Goal: Task Accomplishment & Management: Manage account settings

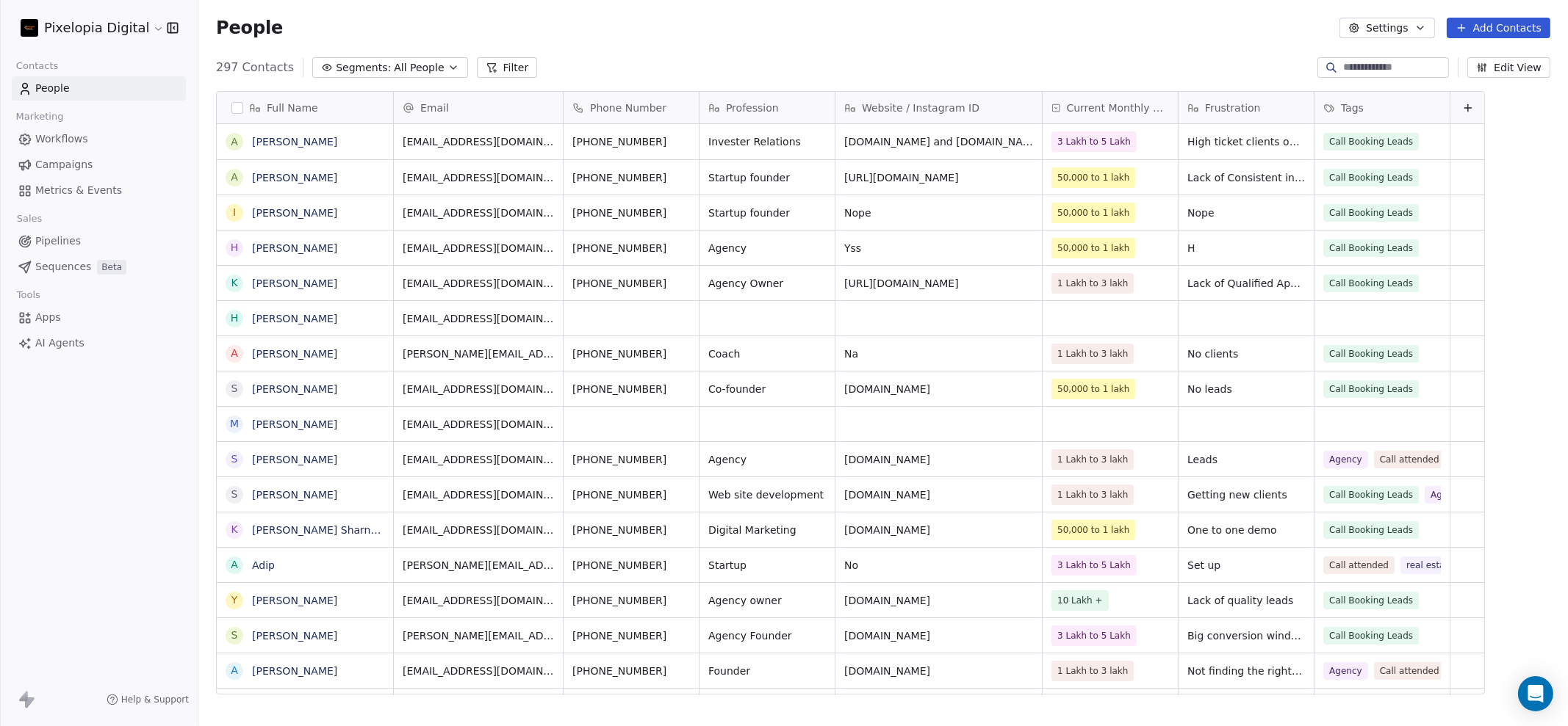
scroll to position [625, 1355]
click at [317, 424] on link "[PERSON_NAME]" at bounding box center [294, 424] width 85 height 11
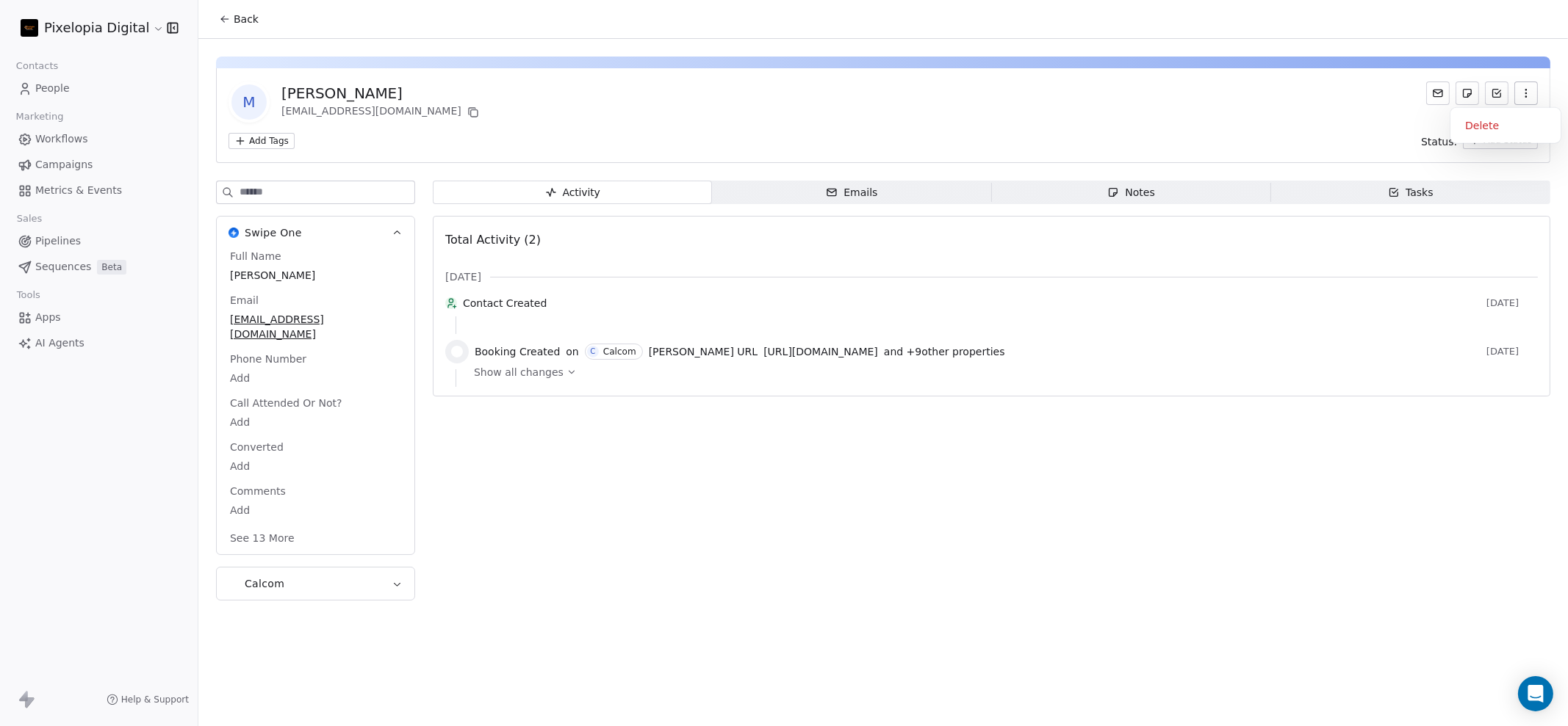
click at [1532, 103] on button "button" at bounding box center [1525, 93] width 24 height 24
click at [1499, 129] on div "Delete" at bounding box center [1505, 125] width 98 height 24
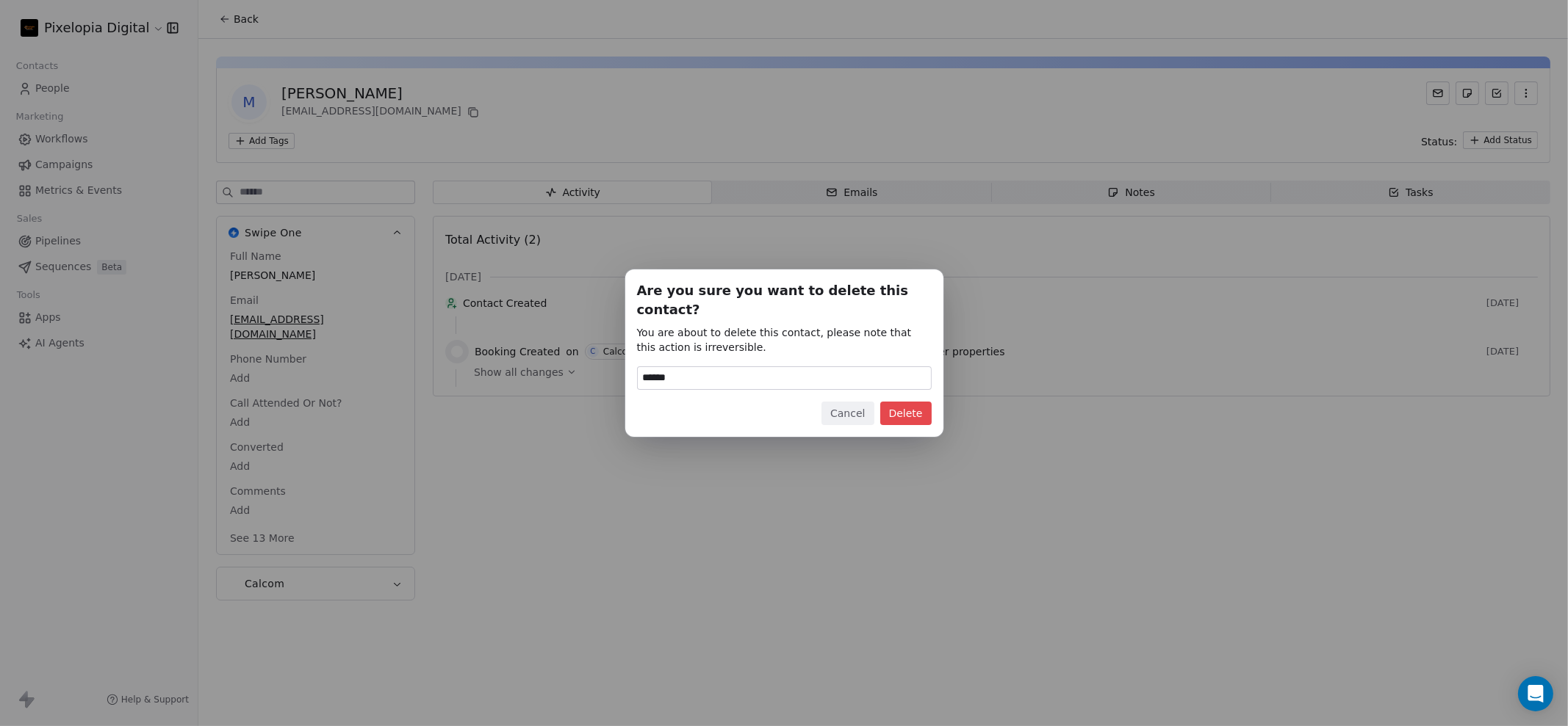
type input "******"
click at [892, 401] on button "Delete" at bounding box center [905, 413] width 52 height 24
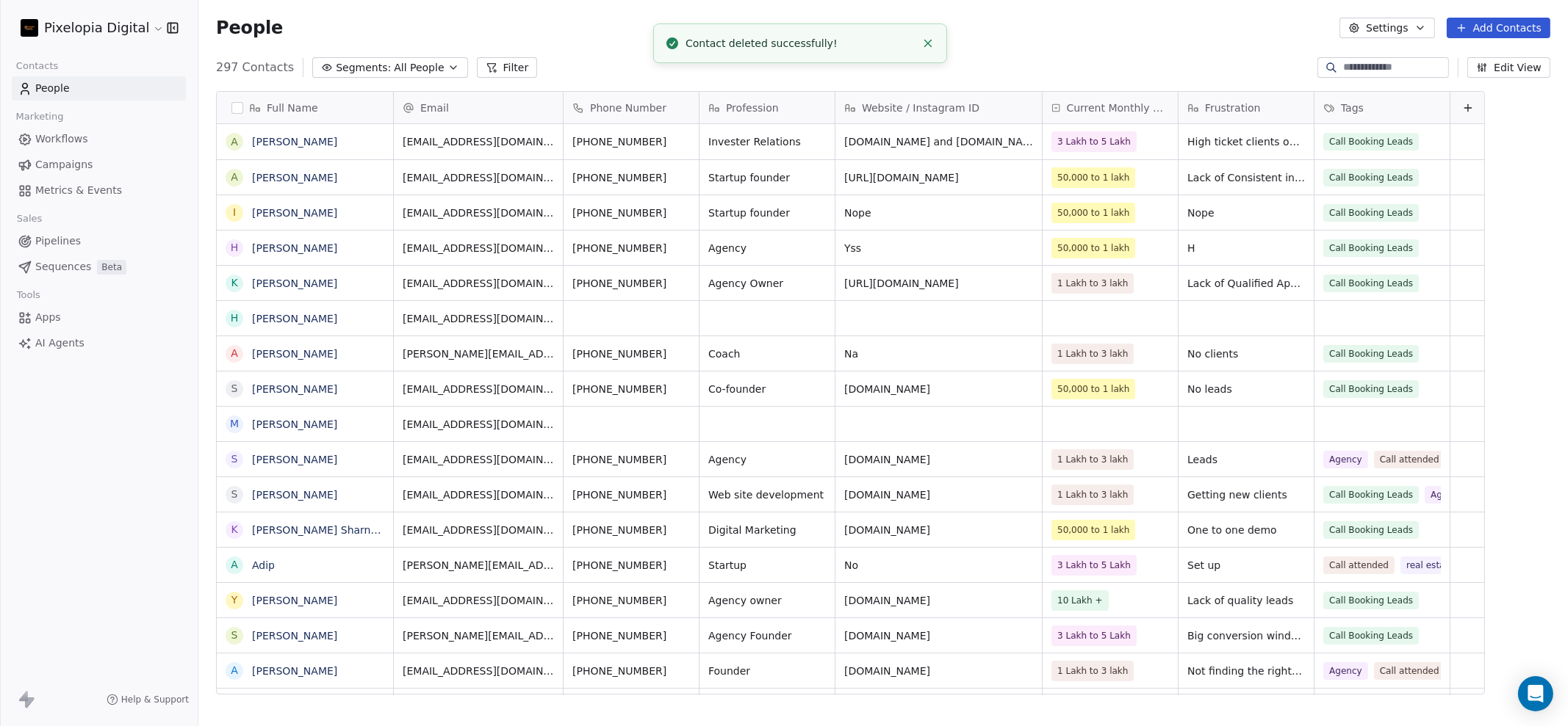
scroll to position [625, 1355]
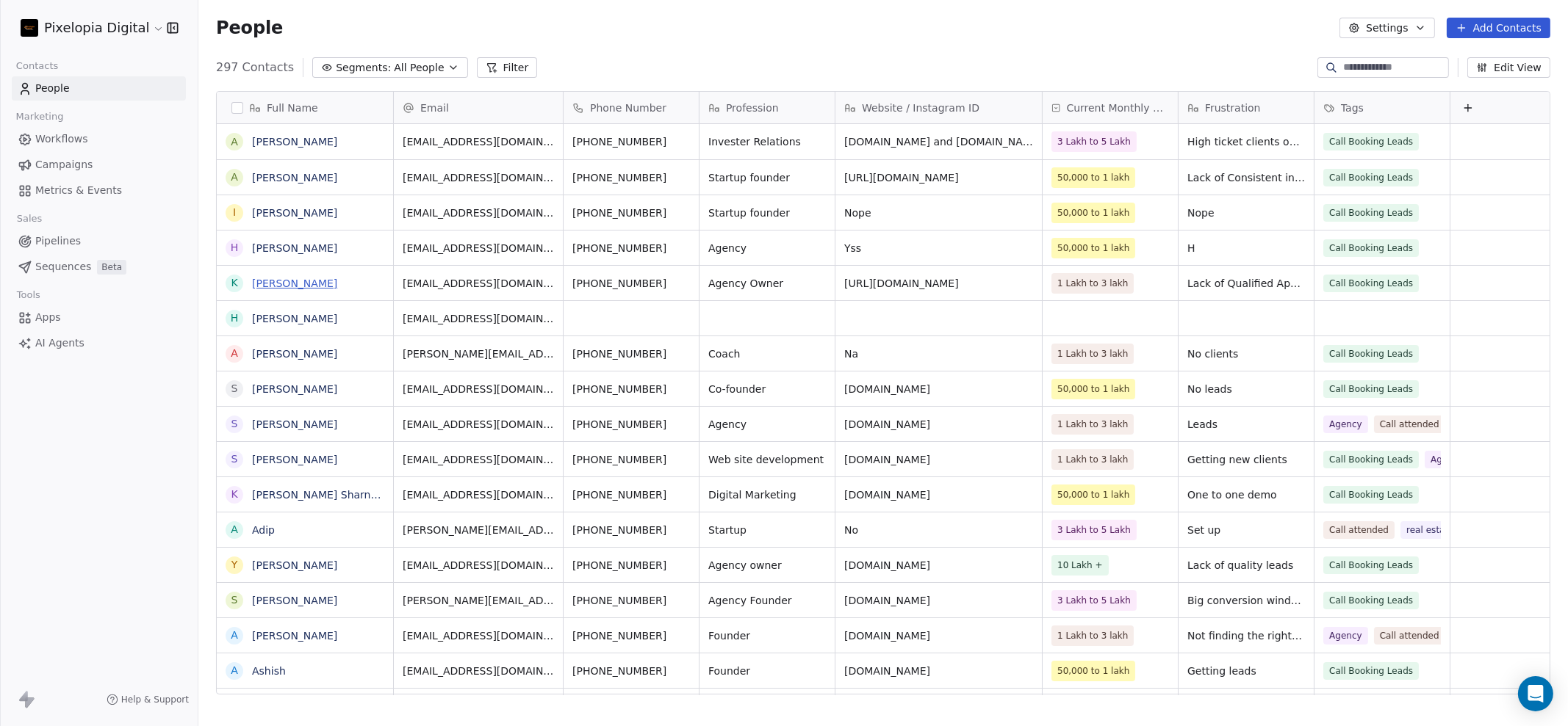
click at [290, 280] on link "[PERSON_NAME]" at bounding box center [294, 284] width 85 height 11
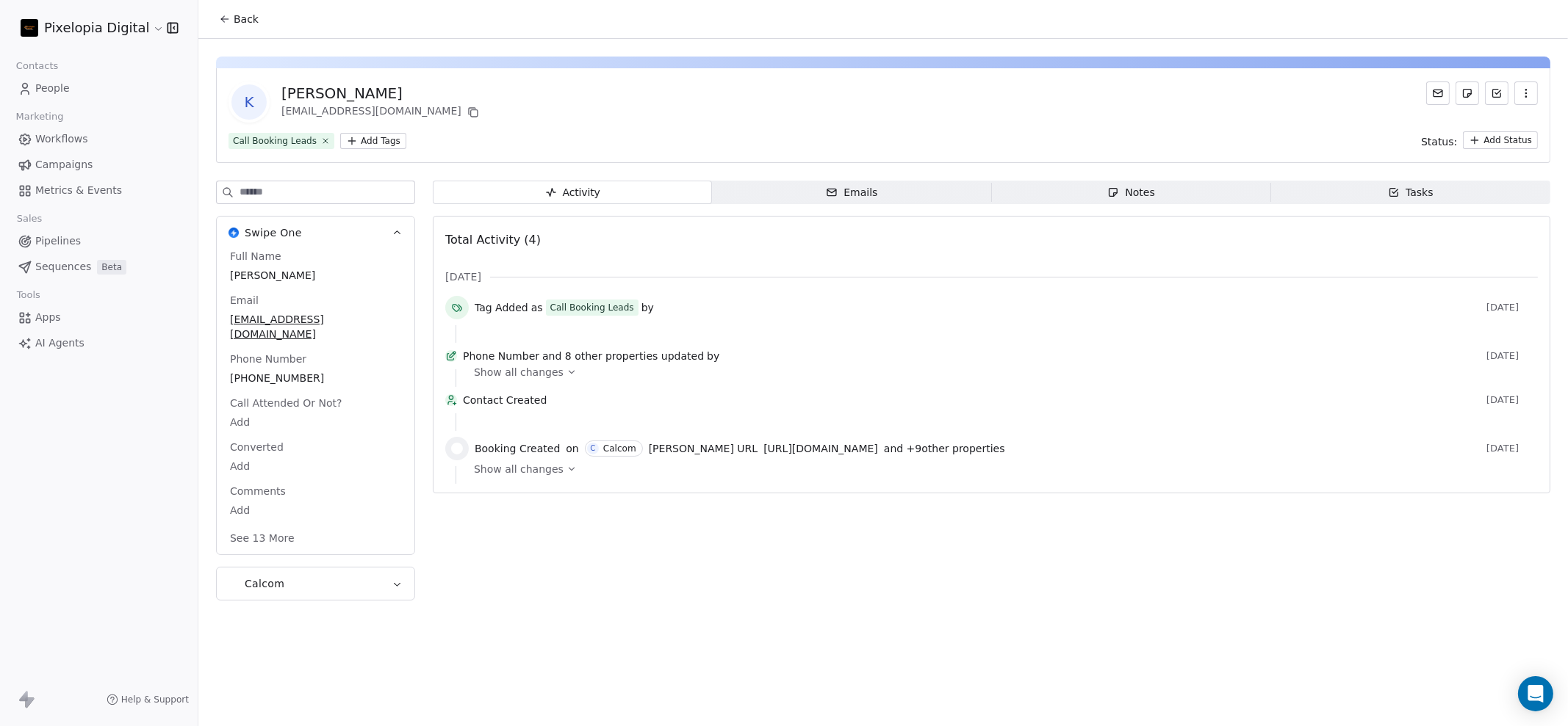
click at [360, 144] on html "Pixelopia Digital Contacts People Marketing Workflows Campaigns Metrics & Event…" at bounding box center [784, 363] width 1568 height 726
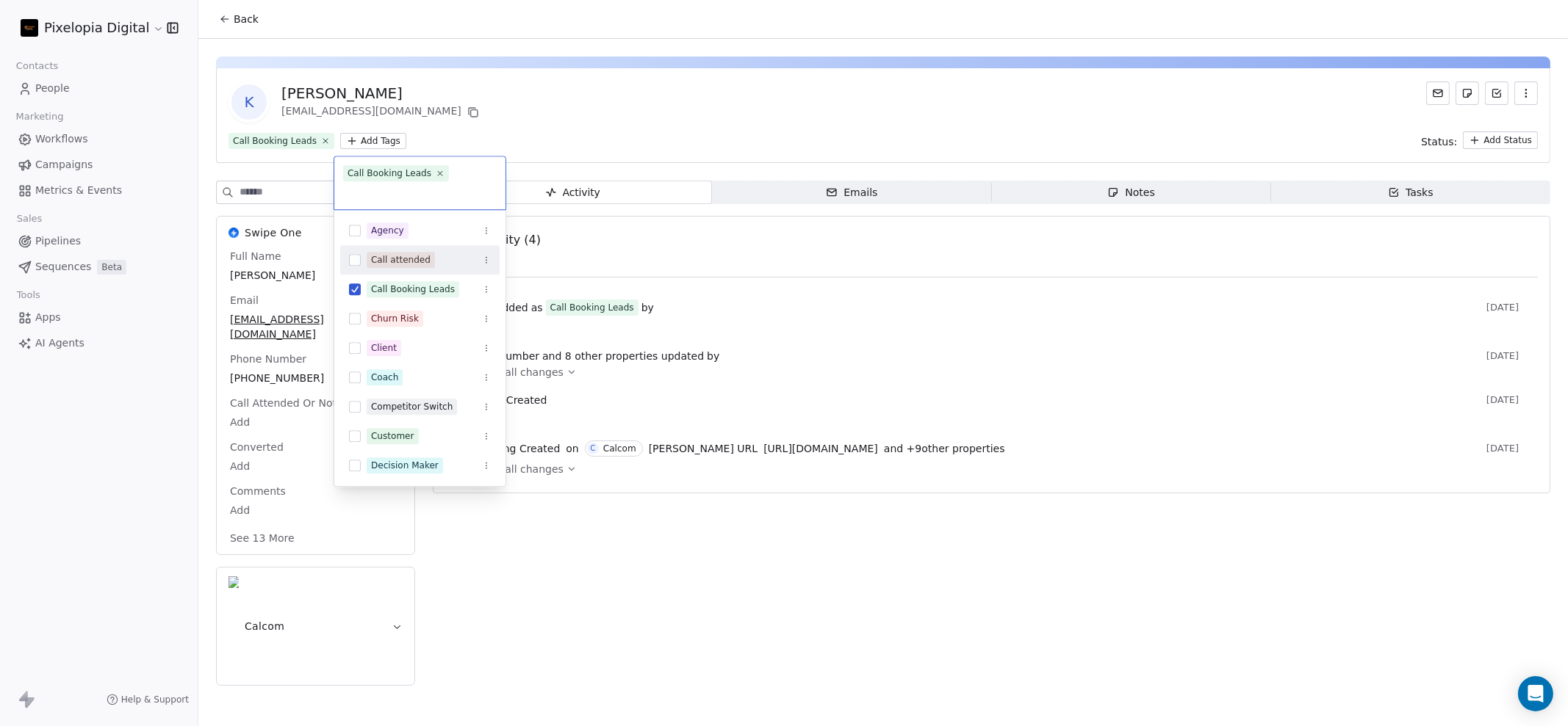
click at [342, 249] on div "Call attended" at bounding box center [420, 260] width 159 height 24
click at [581, 131] on html "Pixelopia Digital Contacts People Marketing Workflows Campaigns Metrics & Event…" at bounding box center [784, 363] width 1568 height 726
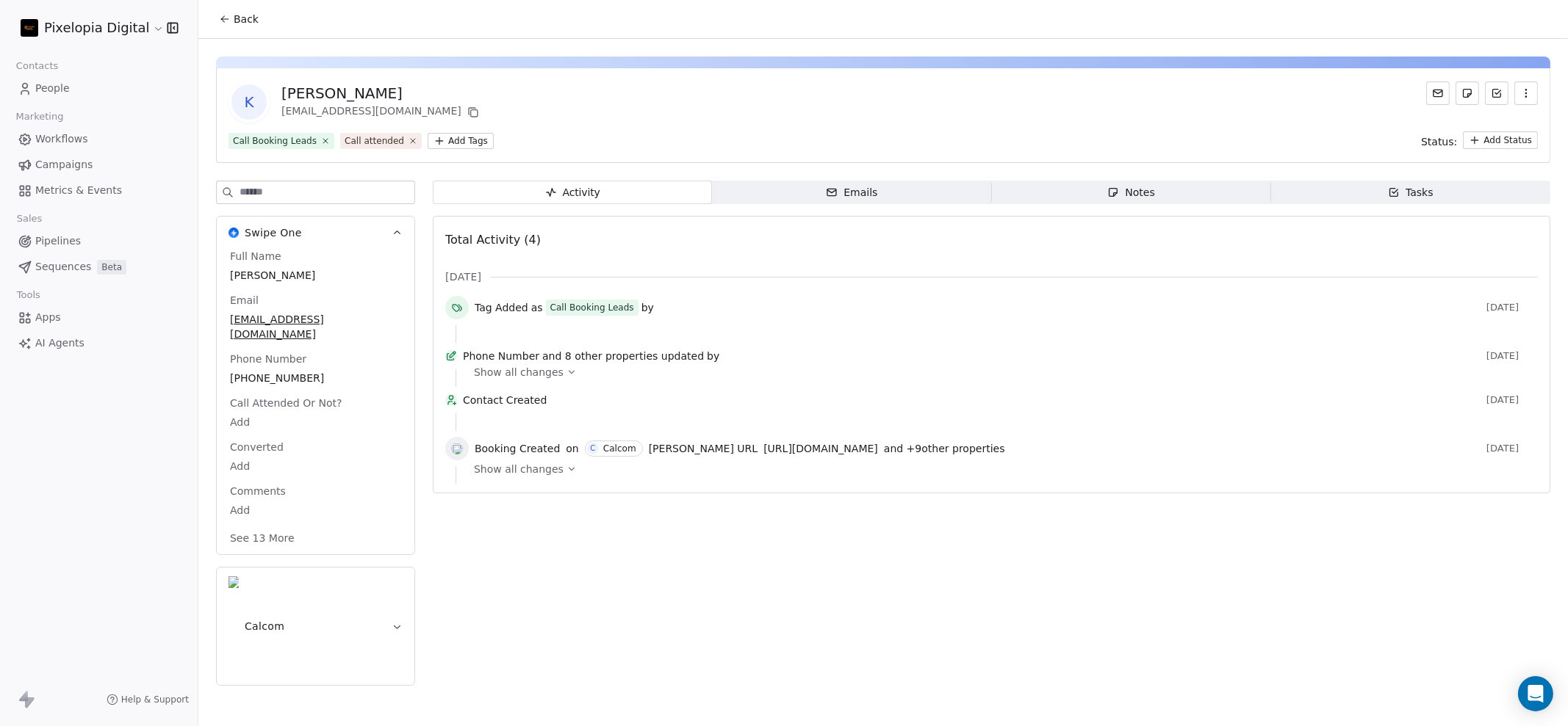
click at [250, 25] on span "Back" at bounding box center [246, 19] width 25 height 15
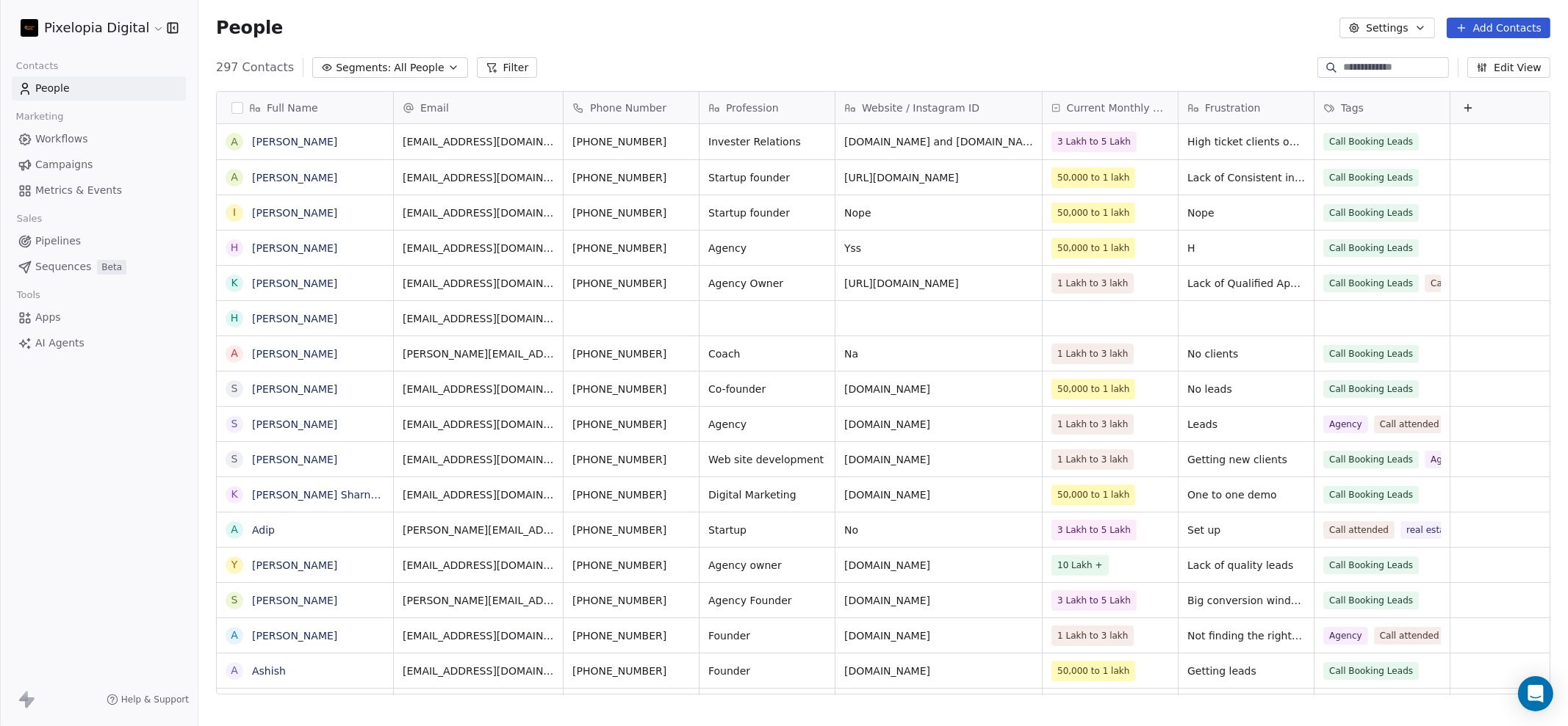
scroll to position [625, 1355]
click at [278, 148] on link "[PERSON_NAME]" at bounding box center [294, 141] width 85 height 11
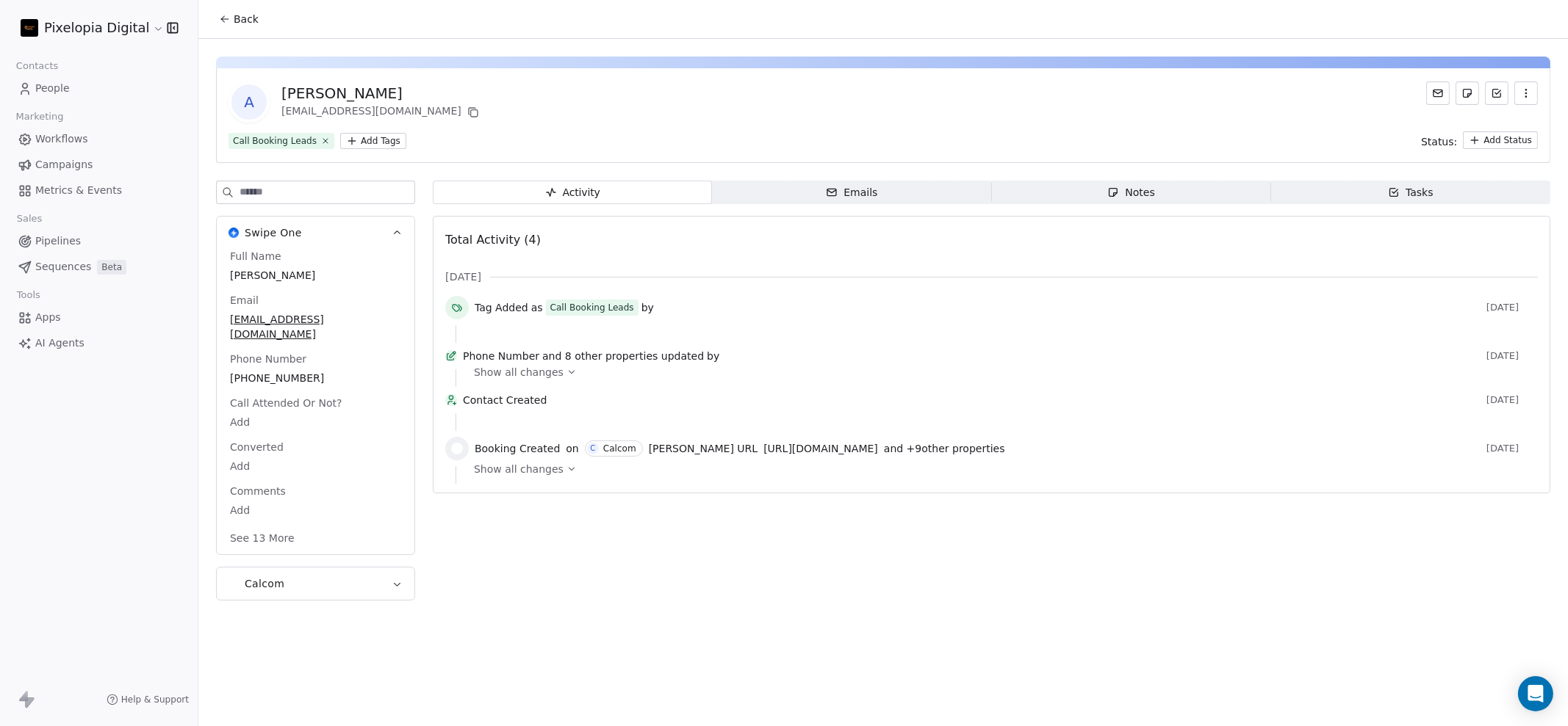
click at [357, 147] on html "Pixelopia Digital Contacts People Marketing Workflows Campaigns Metrics & Event…" at bounding box center [784, 363] width 1568 height 726
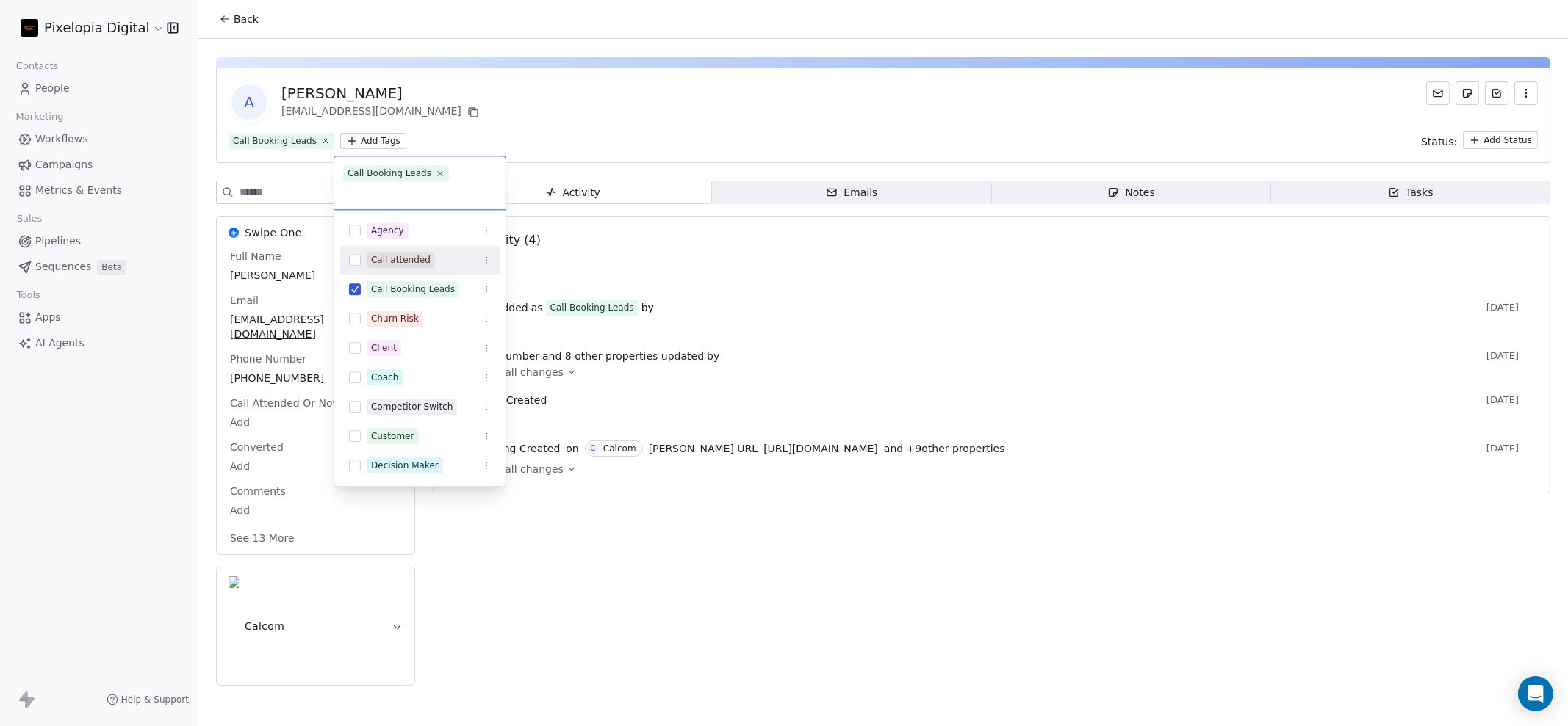
click at [344, 249] on div "Call attended" at bounding box center [420, 260] width 159 height 24
click at [464, 86] on html "Pixelopia Digital Contacts People Marketing Workflows Campaigns Metrics & Event…" at bounding box center [784, 363] width 1568 height 726
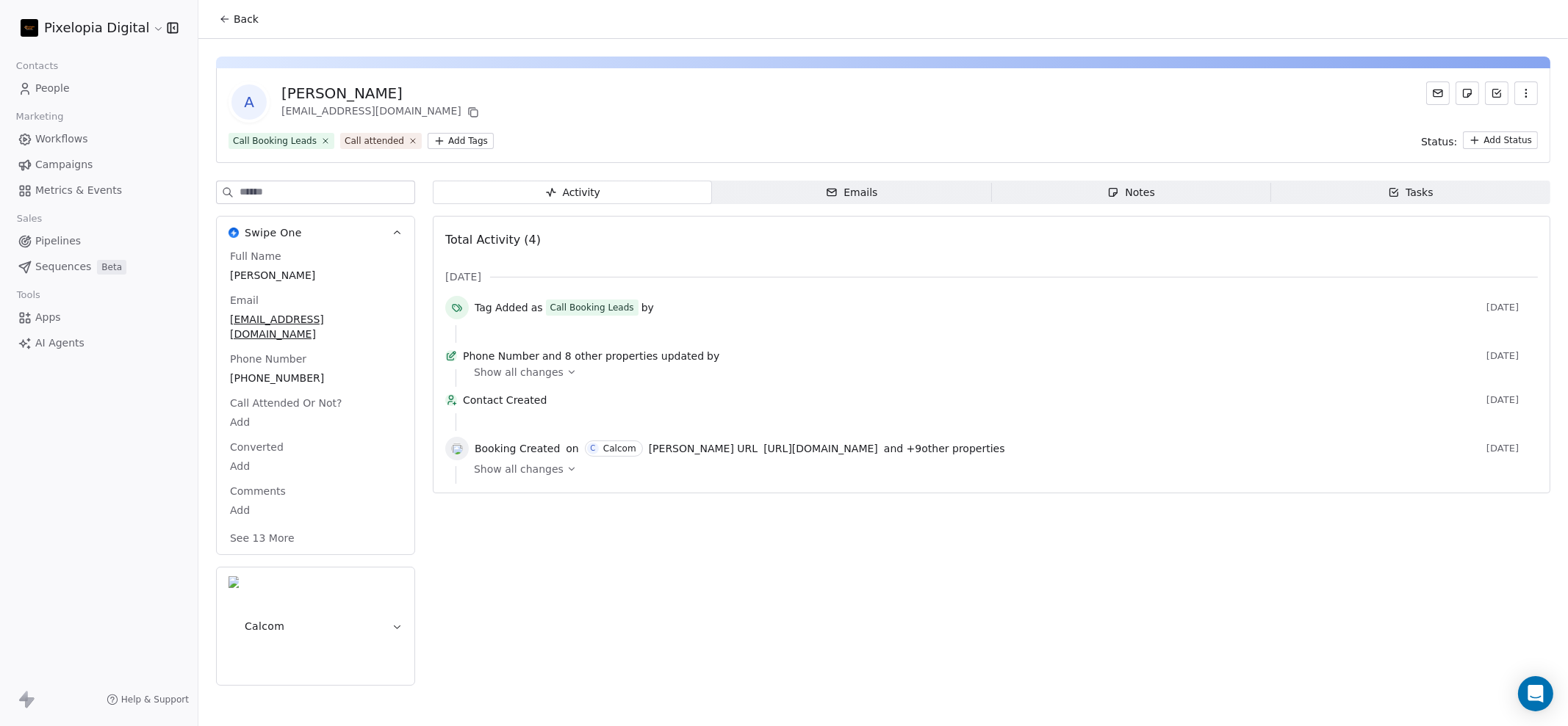
click at [227, 25] on button "Back" at bounding box center [239, 19] width 57 height 26
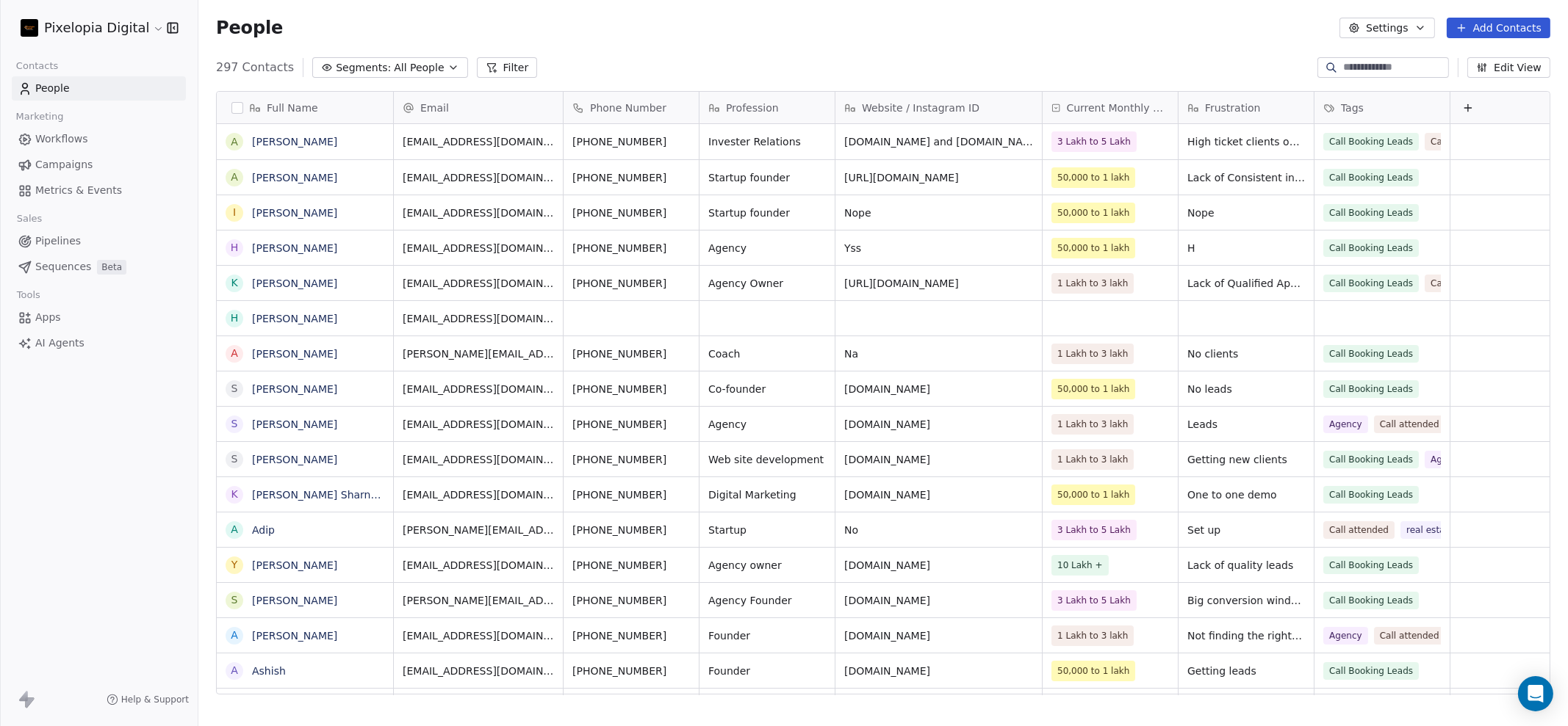
scroll to position [625, 1355]
click at [1358, 67] on input at bounding box center [1395, 68] width 103 height 15
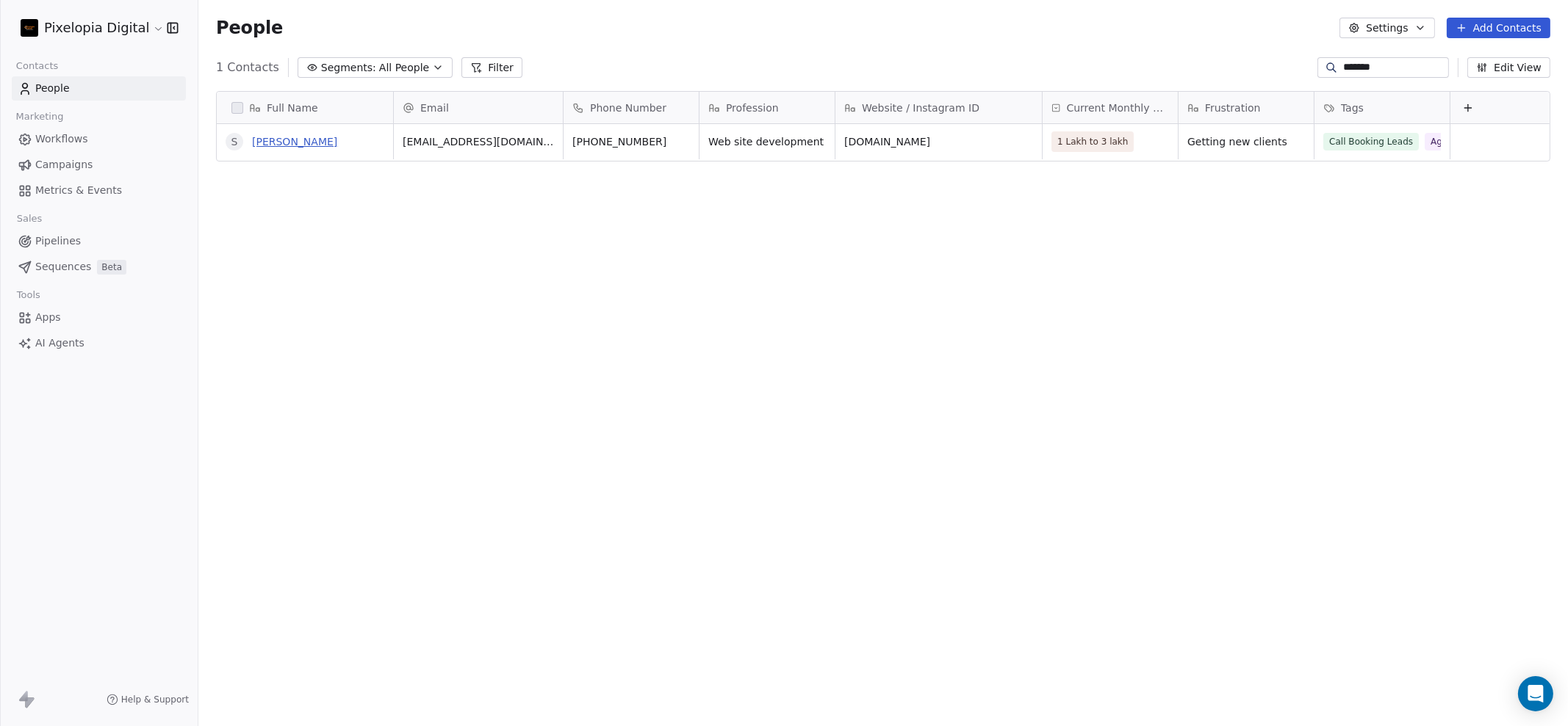
type input "*******"
click at [264, 137] on link "[PERSON_NAME]" at bounding box center [294, 141] width 85 height 11
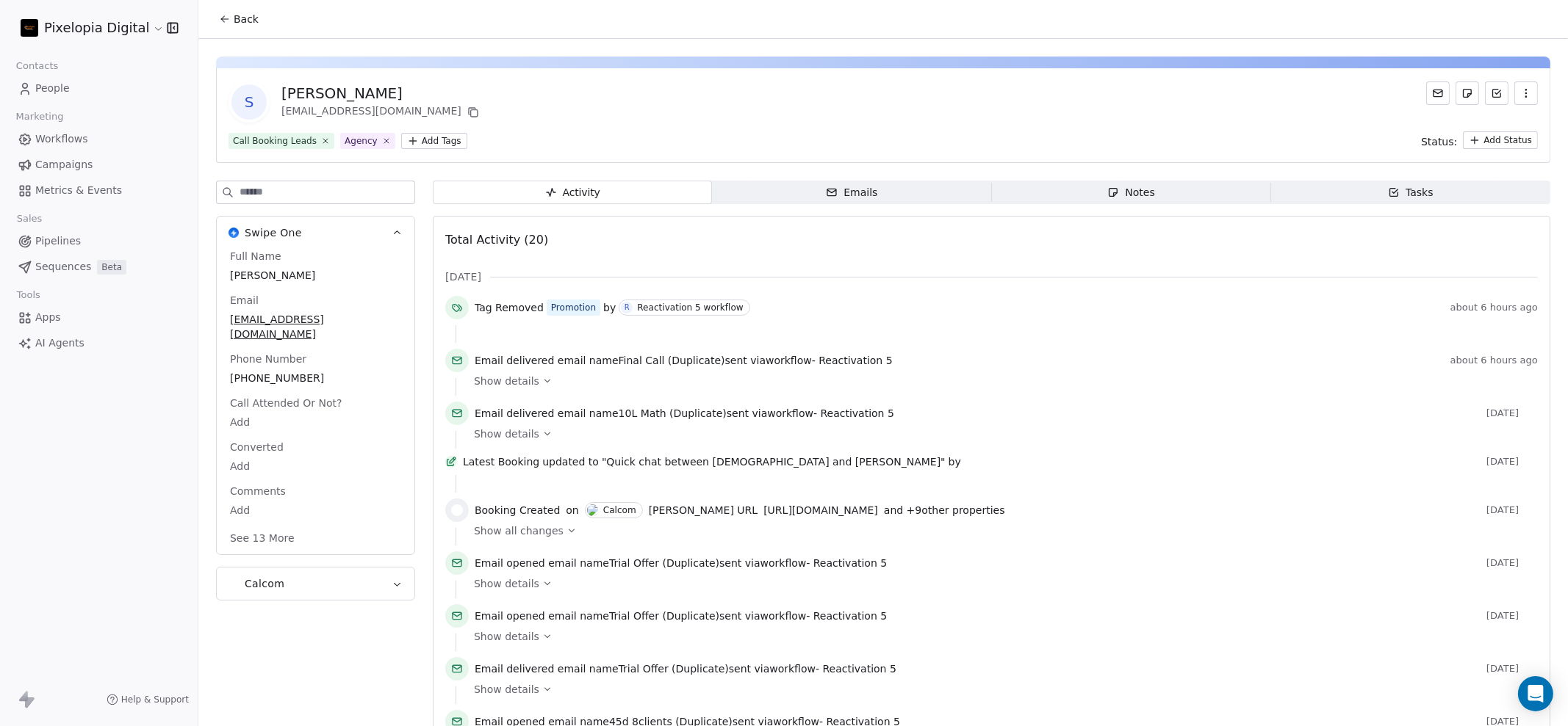
click at [450, 136] on html "Pixelopia Digital Contacts People Marketing Workflows Campaigns Metrics & Event…" at bounding box center [784, 363] width 1568 height 726
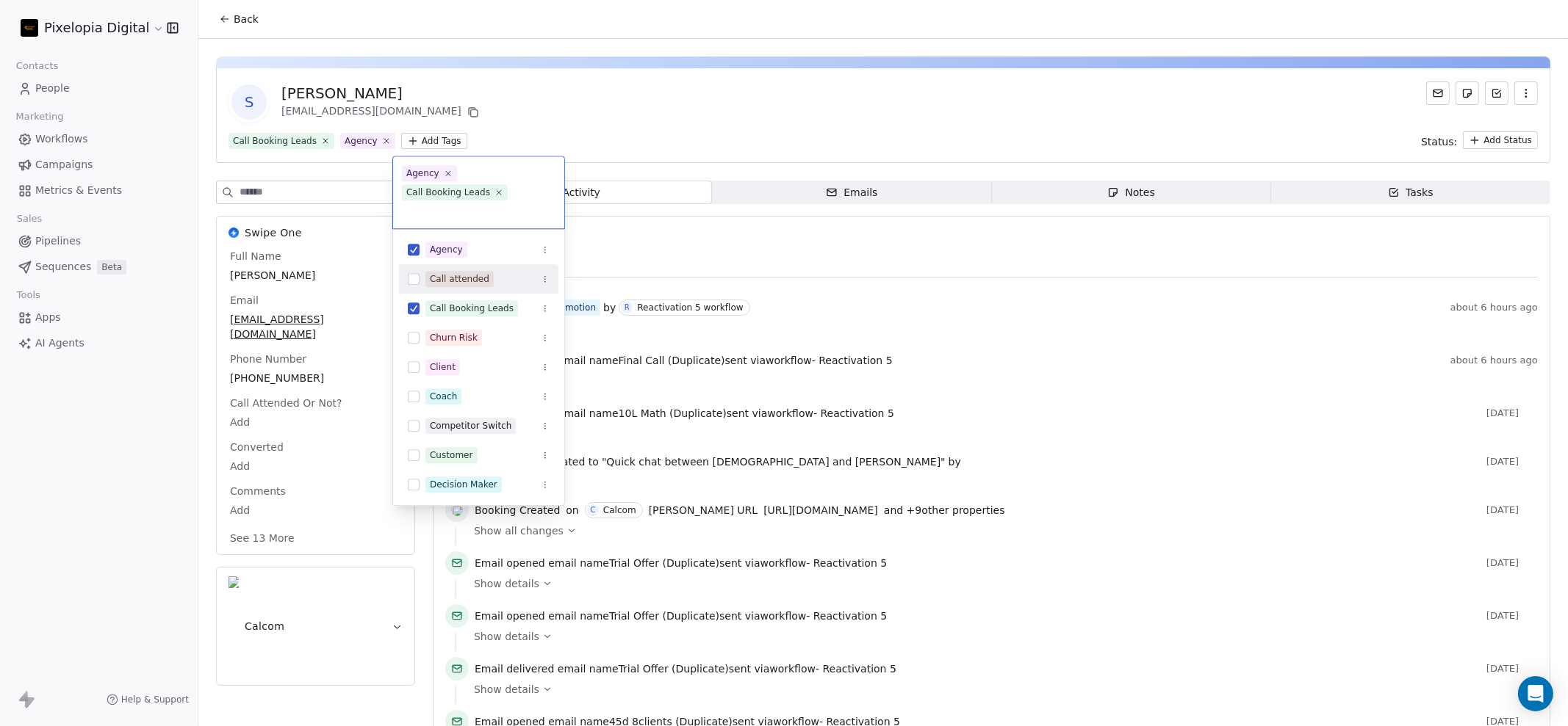
click at [401, 267] on div "Call attended" at bounding box center [478, 279] width 159 height 24
click at [535, 118] on html "Pixelopia Digital Contacts People Marketing Workflows Campaigns Metrics & Event…" at bounding box center [784, 363] width 1568 height 726
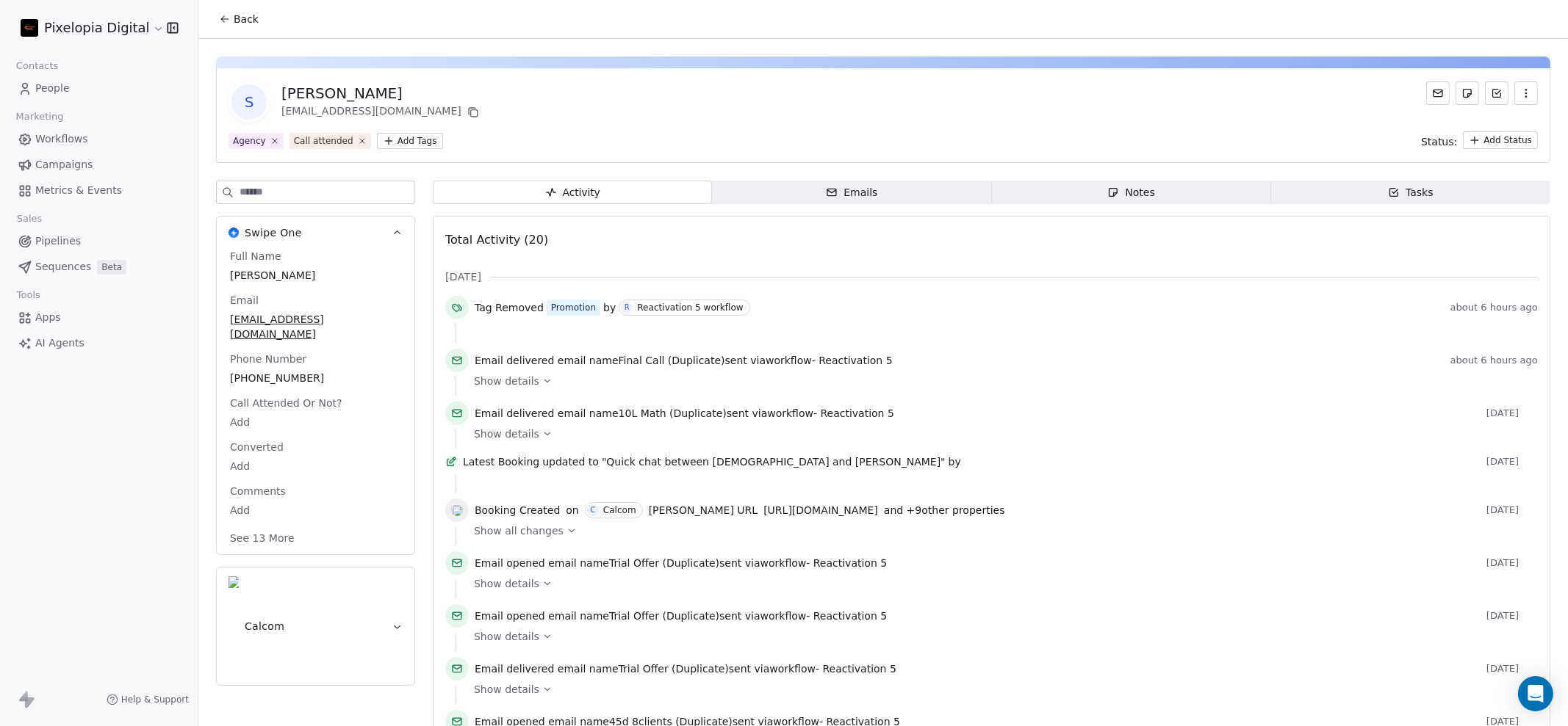
click at [257, 26] on button "Back" at bounding box center [239, 19] width 57 height 26
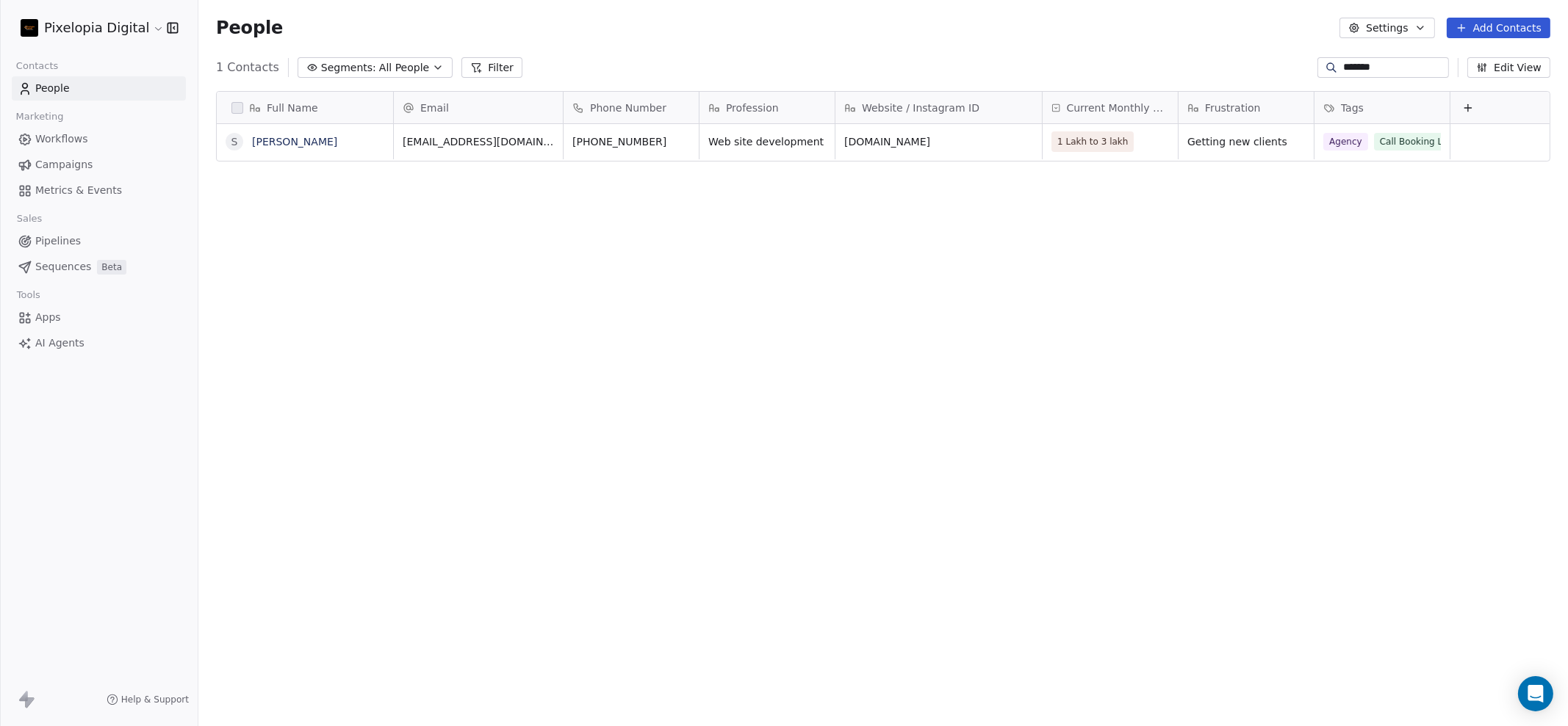
scroll to position [625, 1355]
click at [50, 141] on span "Workflows" at bounding box center [61, 139] width 53 height 16
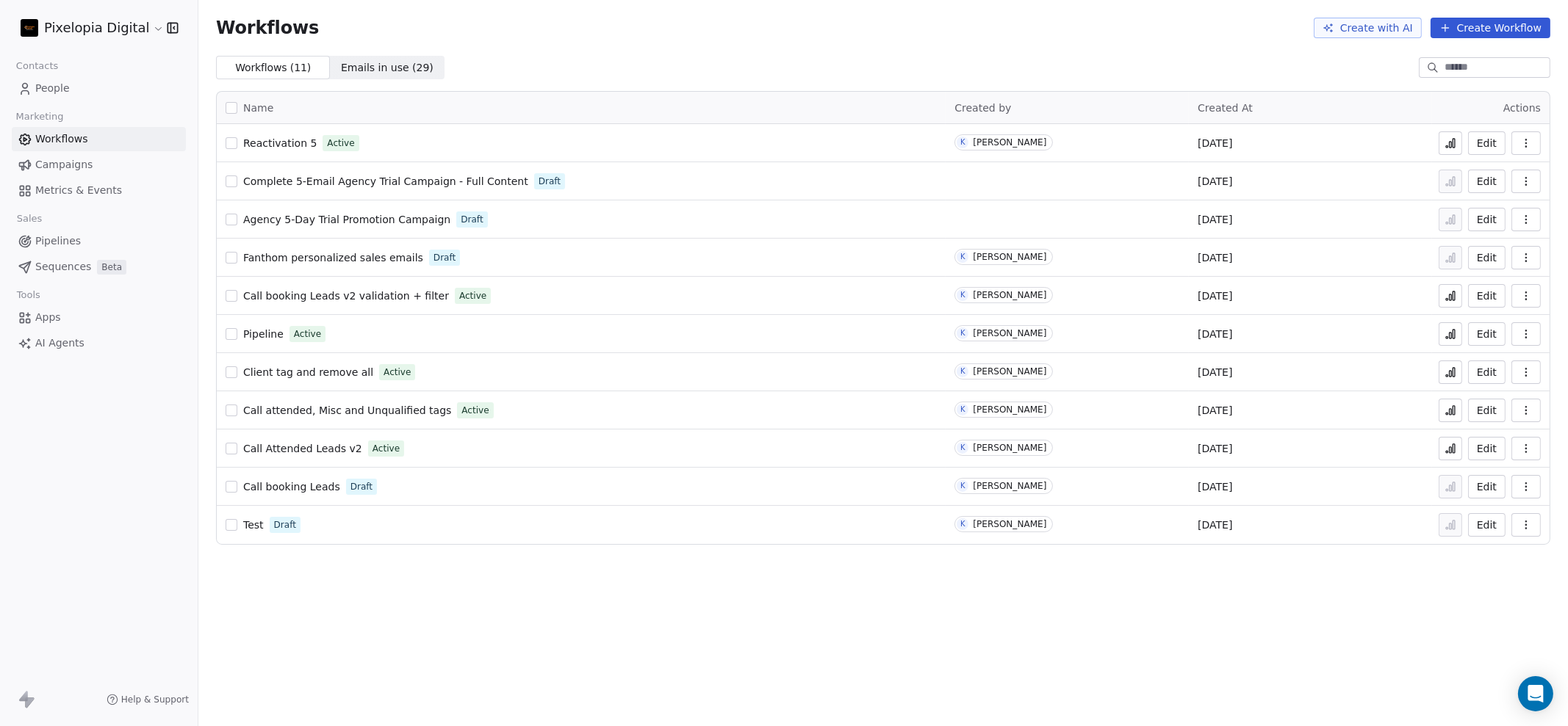
click at [1455, 140] on icon at bounding box center [1453, 143] width 2 height 9
